Goal: Complete application form

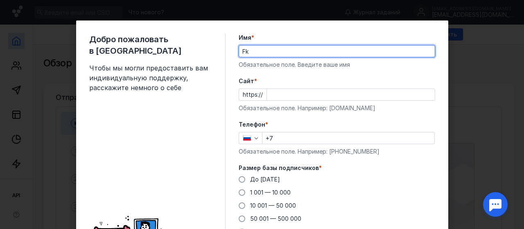
type input "F"
type input "[PERSON_NAME]"
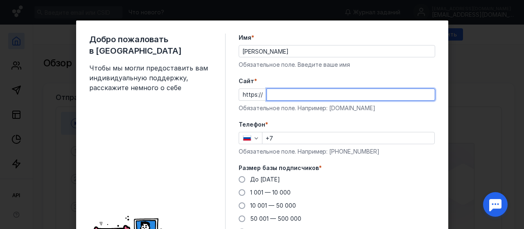
click at [271, 98] on input "Cайт *" at bounding box center [351, 94] width 168 height 11
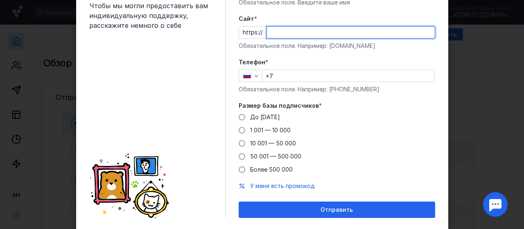
scroll to position [82, 0]
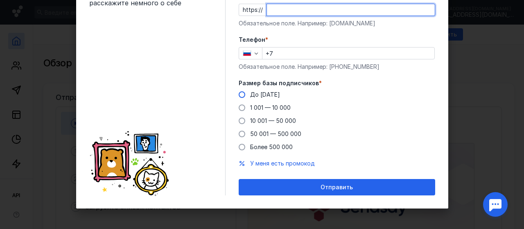
click at [250, 98] on span "До [DATE]" at bounding box center [265, 94] width 30 height 7
click at [0, 0] on input "До [DATE]" at bounding box center [0, 0] width 0 height 0
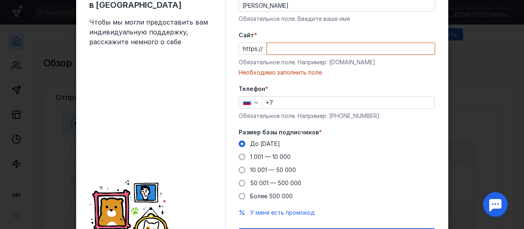
scroll to position [10, 0]
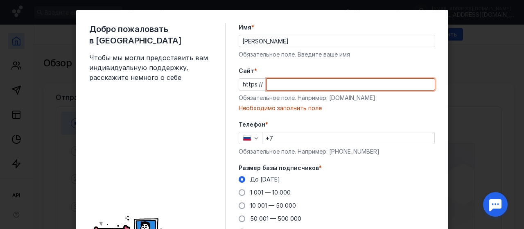
click at [267, 84] on input "Cайт *" at bounding box center [351, 84] width 168 height 11
click at [270, 85] on input "Cайт *" at bounding box center [351, 84] width 168 height 11
paste input "[DOMAIN_NAME][URL]"
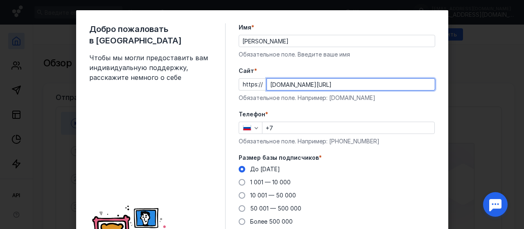
scroll to position [0, 0]
drag, startPoint x: 298, startPoint y: 82, endPoint x: 140, endPoint y: 77, distance: 157.8
click at [140, 77] on div "Добро пожаловать в Sendsay Чтобы мы могли предоставить вам индивидуальную подде…" at bounding box center [262, 146] width 372 height 273
click at [293, 81] on input "[DOMAIN_NAME][URL]" at bounding box center [351, 84] width 168 height 11
type input "[DOMAIN_NAME][URL]"
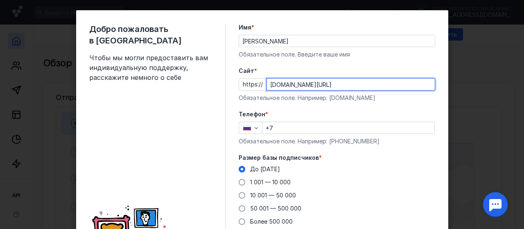
click at [283, 126] on input "+7" at bounding box center [349, 127] width 172 height 11
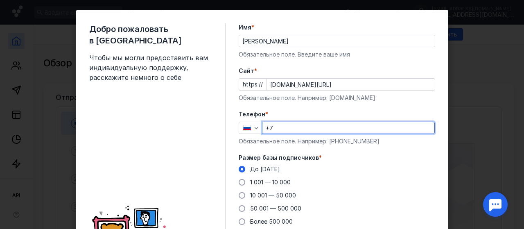
type input "[PHONE_NUMBER]"
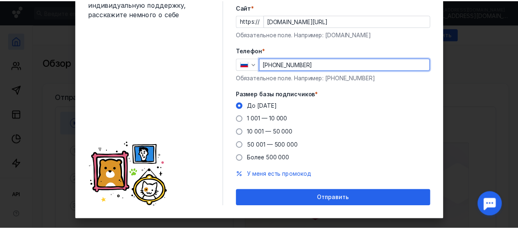
scroll to position [84, 0]
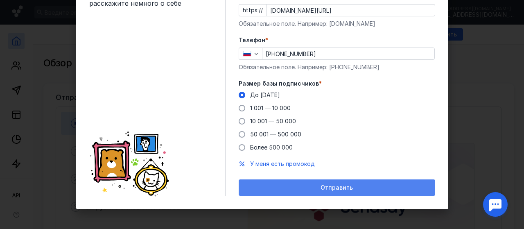
click at [288, 188] on div "Отправить" at bounding box center [337, 187] width 188 height 7
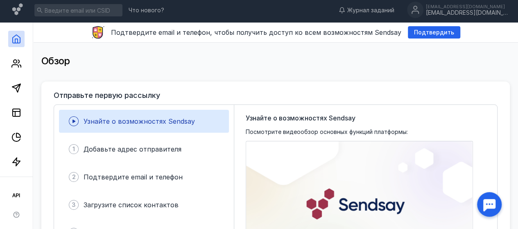
scroll to position [0, 0]
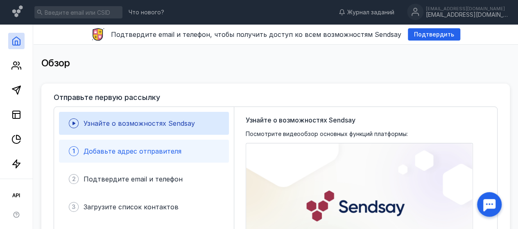
click at [148, 148] on span "Добавьте адрес отправителя" at bounding box center [133, 151] width 98 height 8
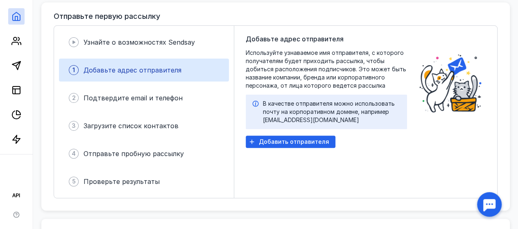
scroll to position [82, 0]
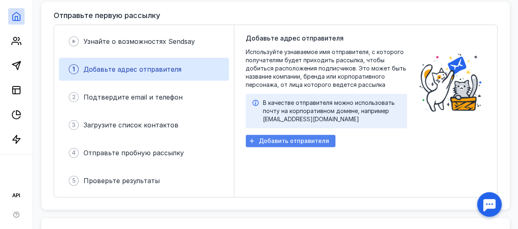
click at [285, 142] on span "Добавить отправителя" at bounding box center [294, 141] width 70 height 7
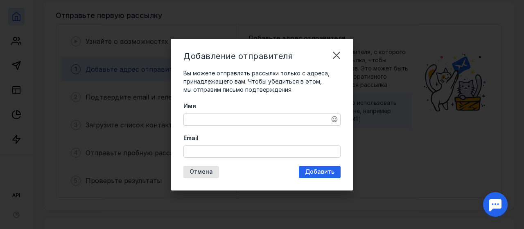
click at [228, 120] on textarea "Имя" at bounding box center [262, 119] width 156 height 11
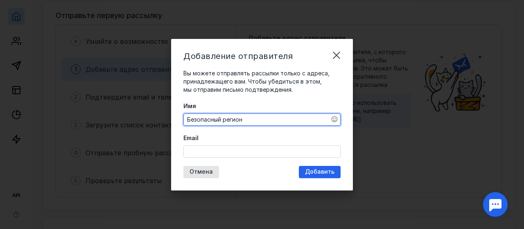
type textarea "Безопасный регион"
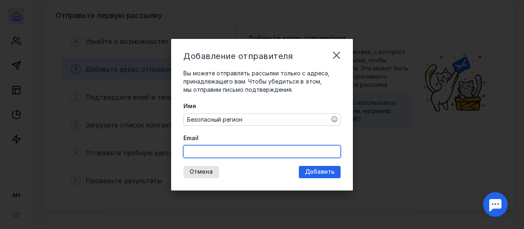
click at [231, 149] on input "Email" at bounding box center [262, 151] width 156 height 11
type input "в"
type input "[EMAIL_ADDRESS][DOMAIN_NAME]"
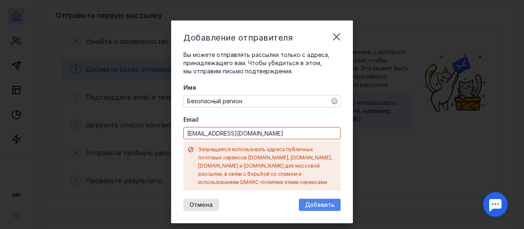
click at [331, 174] on div "Добавление отправителя Вы можете отправлять рассылки только с адреса, принадлеж…" at bounding box center [262, 121] width 182 height 203
drag, startPoint x: 326, startPoint y: 196, endPoint x: 256, endPoint y: 123, distance: 101.1
click at [256, 123] on div "Добавление отправителя Вы можете отправлять рассылки только с адреса, принадлеж…" at bounding box center [262, 121] width 182 height 203
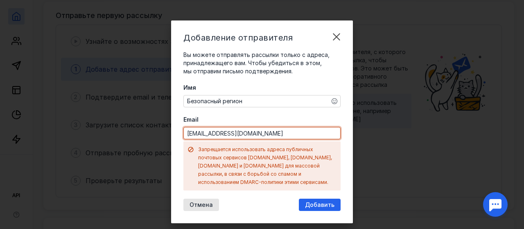
click at [256, 131] on input "[EMAIL_ADDRESS][DOMAIN_NAME]" at bounding box center [262, 132] width 156 height 11
